Goal: Navigation & Orientation: Go to known website

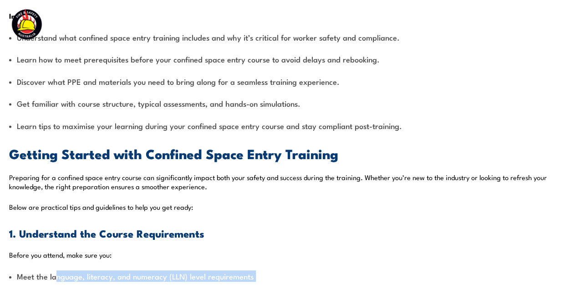
drag, startPoint x: 54, startPoint y: 289, endPoint x: 29, endPoint y: 284, distance: 25.0
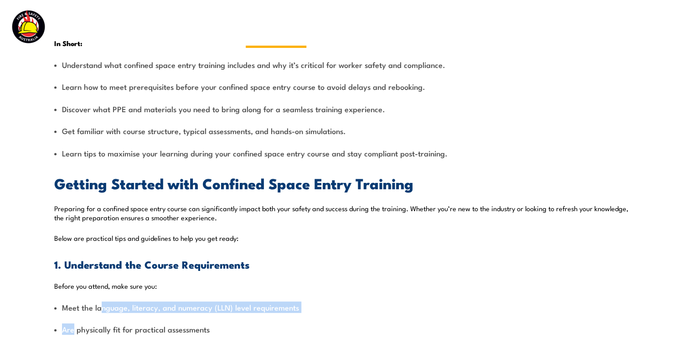
click at [295, 33] on link "Course Calendar" at bounding box center [276, 28] width 61 height 24
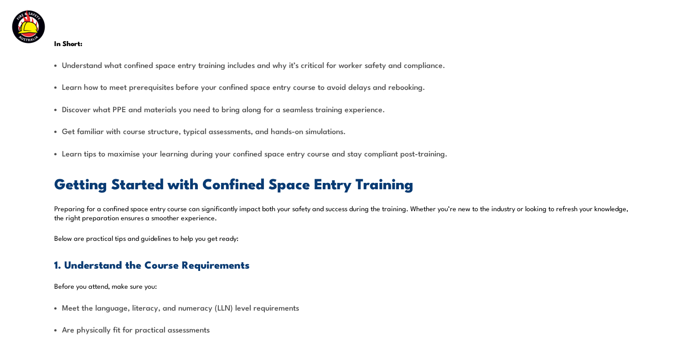
click at [287, 42] on div "Courses Course Calendar Emergency Response Services Services Overview Emergency…" at bounding box center [440, 27] width 486 height 39
click at [309, 65] on li "Understand what confined space entry training includes and why it’s critical fo…" at bounding box center [345, 64] width 583 height 10
click at [360, 12] on div "Courses Course Calendar Emergency Response Services Services Overview Emergency…" at bounding box center [440, 27] width 486 height 39
click at [279, 47] on div "Courses Course Calendar Emergency Response Services Services Overview Emergency…" at bounding box center [440, 27] width 486 height 39
click at [271, 49] on header "Courses Course Calendar Emergency Response Services Services Overview Emergency…" at bounding box center [346, 28] width 692 height 56
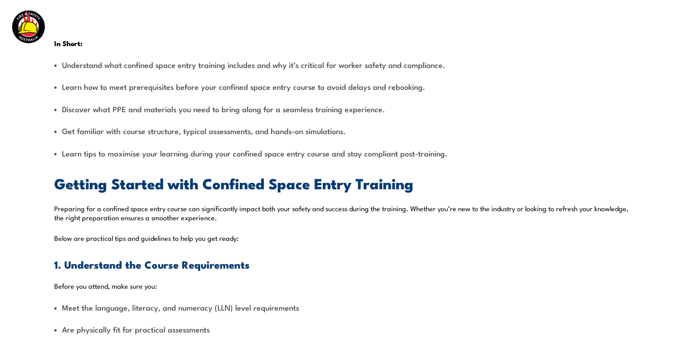
drag, startPoint x: 271, startPoint y: 49, endPoint x: 159, endPoint y: 42, distance: 111.4
click at [159, 42] on div "Courses Course Calendar Emergency Response Services Services Overview Emergency…" at bounding box center [345, 27] width 673 height 39
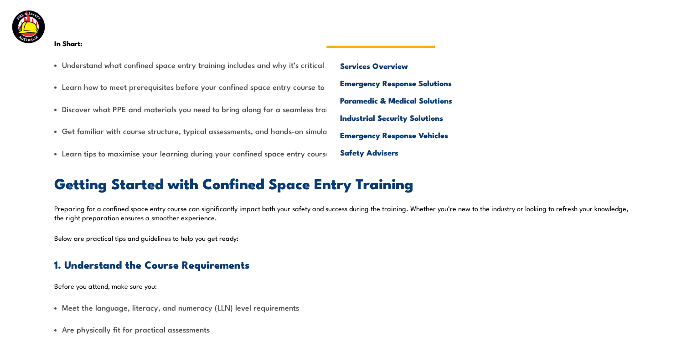
click at [344, 31] on link "Emergency Response Services" at bounding box center [380, 28] width 108 height 24
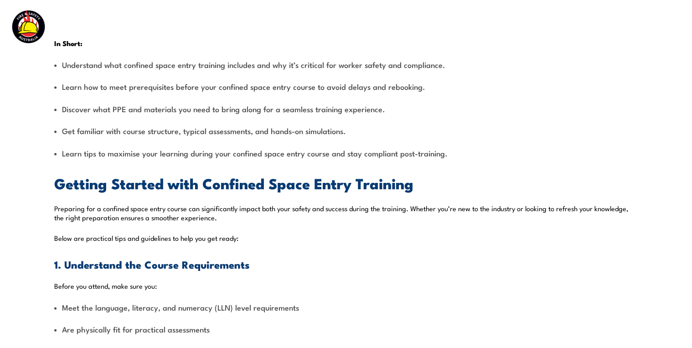
drag, startPoint x: 338, startPoint y: 44, endPoint x: 374, endPoint y: 2, distance: 55.2
click at [338, 43] on div "Courses Course Calendar Emergency Response Services Services Overview Emergency…" at bounding box center [440, 27] width 486 height 39
click at [352, 6] on header "Courses Course Calendar Emergency Response Services Services Overview Emergency…" at bounding box center [346, 28] width 692 height 56
click at [166, 31] on div "Courses Course Calendar Emergency Response Services Services Overview Emergency…" at bounding box center [345, 27] width 673 height 39
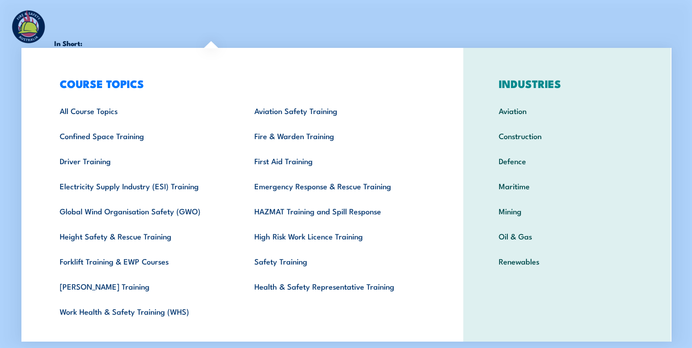
scroll to position [16, 0]
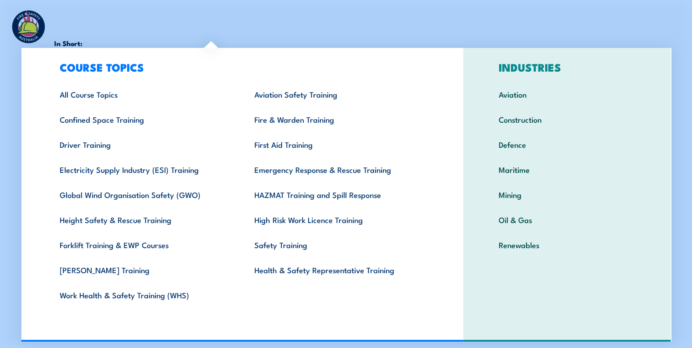
click at [67, 16] on img at bounding box center [68, 27] width 119 height 39
